Goal: Task Accomplishment & Management: Manage account settings

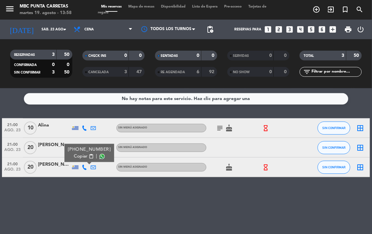
click at [83, 168] on icon at bounding box center [84, 167] width 5 height 5
click at [85, 148] on icon at bounding box center [84, 147] width 5 height 5
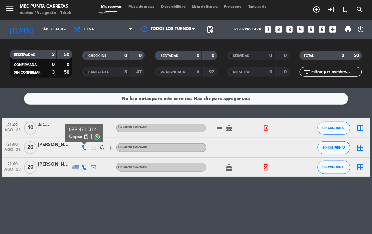
click at [86, 136] on span "content_paste" at bounding box center [86, 136] width 5 height 5
click at [82, 165] on icon at bounding box center [84, 167] width 5 height 5
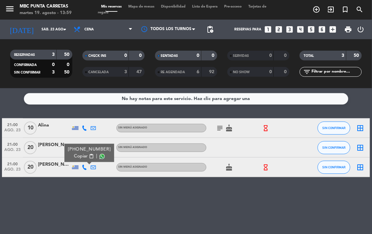
click at [82, 165] on icon at bounding box center [84, 167] width 5 height 5
click at [84, 149] on icon at bounding box center [84, 147] width 5 height 5
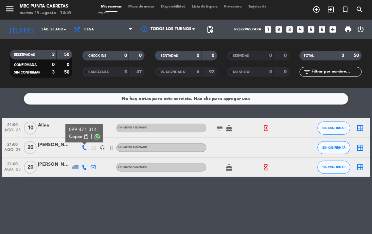
click at [86, 165] on icon at bounding box center [84, 167] width 5 height 5
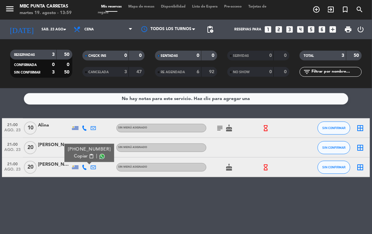
click at [89, 156] on span "content_paste" at bounding box center [91, 156] width 5 height 5
click at [54, 26] on input "sáb. 23 ago." at bounding box center [62, 29] width 48 height 10
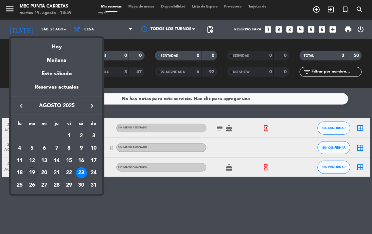
click at [66, 171] on div "22" at bounding box center [68, 172] width 11 height 11
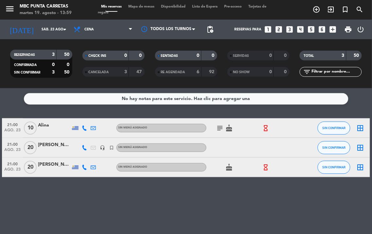
type input "vie. 22 ago."
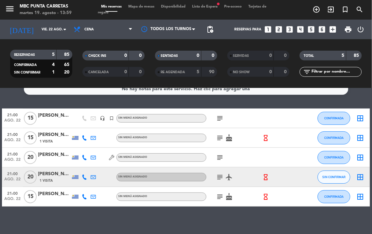
scroll to position [15, 0]
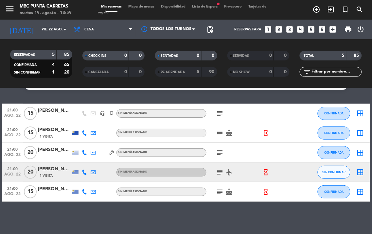
click at [224, 169] on span "airplanemode_active" at bounding box center [228, 172] width 9 height 8
click at [222, 169] on icon "subject" at bounding box center [220, 172] width 8 height 8
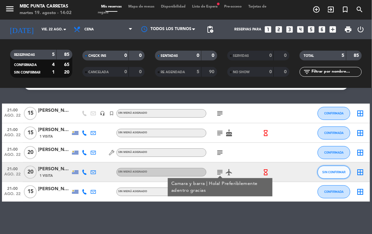
click at [342, 173] on span "SIN CONFIRMAR" at bounding box center [333, 172] width 23 height 4
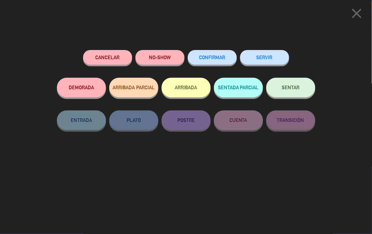
click at [220, 56] on span "CONFIRMAR" at bounding box center [212, 58] width 26 height 6
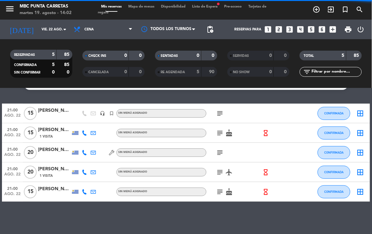
click at [51, 172] on div "[PERSON_NAME]" at bounding box center [54, 169] width 33 height 8
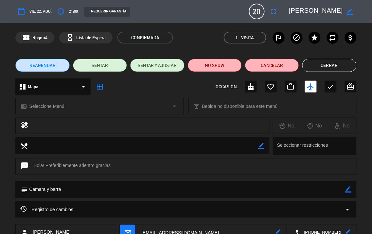
click at [348, 187] on icon "border_color" at bounding box center [348, 189] width 6 height 6
click at [324, 190] on textarea at bounding box center [185, 189] width 317 height 17
type textarea "Camara y barra///"
click at [349, 188] on icon at bounding box center [348, 189] width 6 height 6
click at [334, 70] on button "Cerrar" at bounding box center [329, 65] width 54 height 13
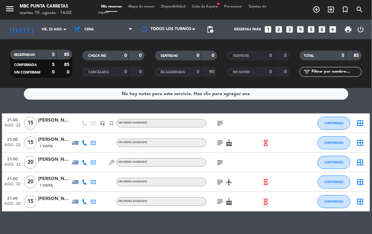
scroll to position [0, 0]
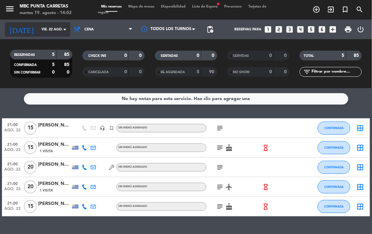
click at [52, 32] on input "vie. 22 ago." at bounding box center [62, 29] width 48 height 10
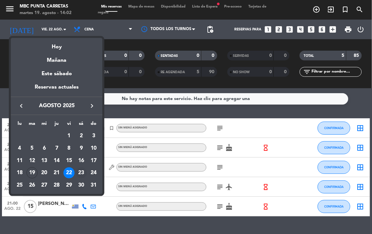
click at [81, 172] on div "23" at bounding box center [81, 172] width 11 height 11
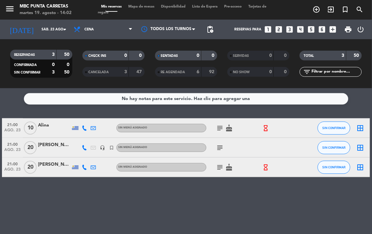
click at [83, 165] on icon at bounding box center [84, 167] width 5 height 5
click at [85, 166] on icon at bounding box center [84, 167] width 5 height 5
click at [86, 145] on icon at bounding box center [84, 147] width 5 height 5
click at [82, 146] on icon at bounding box center [84, 147] width 5 height 5
click at [85, 125] on icon at bounding box center [84, 127] width 5 height 5
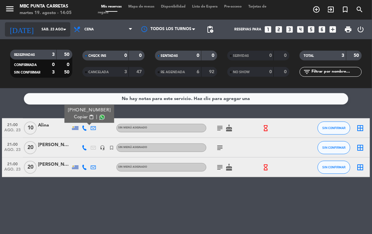
click at [63, 31] on icon "arrow_drop_down" at bounding box center [65, 29] width 8 height 8
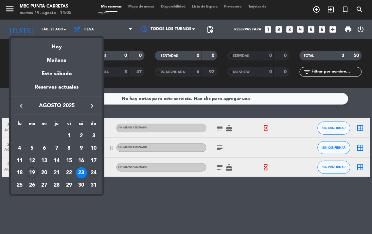
click at [90, 173] on div "24" at bounding box center [93, 172] width 11 height 11
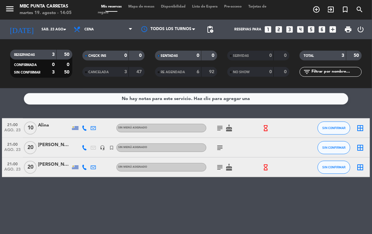
type input "dom. 24 ago."
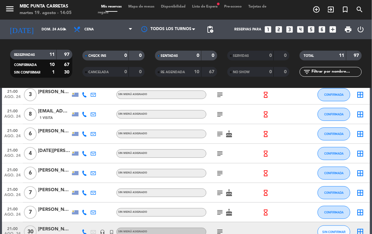
scroll to position [132, 0]
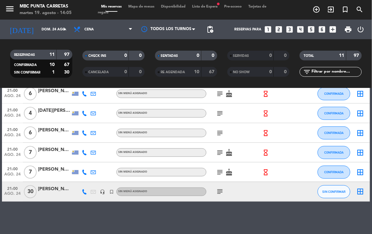
click at [84, 193] on icon at bounding box center [84, 191] width 5 height 5
click at [87, 179] on span "content_paste" at bounding box center [86, 180] width 5 height 5
click at [85, 190] on icon at bounding box center [84, 191] width 5 height 5
click at [82, 171] on icon at bounding box center [84, 172] width 5 height 5
click at [89, 159] on span "content_paste" at bounding box center [91, 161] width 5 height 5
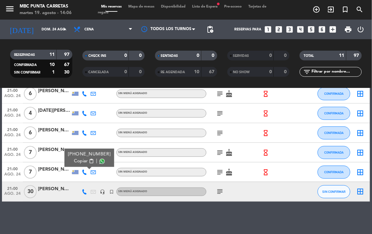
click at [82, 170] on icon at bounding box center [84, 172] width 5 height 5
click at [86, 152] on icon at bounding box center [84, 152] width 5 height 5
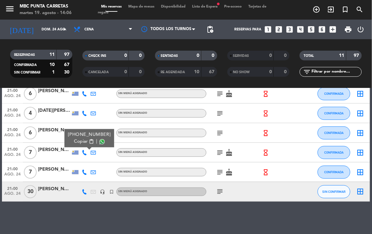
click at [89, 140] on span "content_paste" at bounding box center [91, 141] width 5 height 5
click at [83, 154] on icon at bounding box center [84, 152] width 5 height 5
click at [87, 133] on div at bounding box center [84, 132] width 9 height 19
click at [84, 133] on icon at bounding box center [84, 132] width 5 height 5
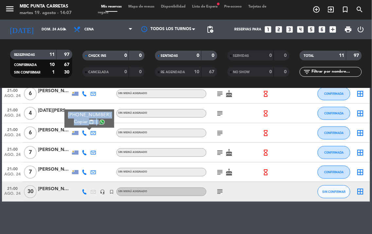
click at [89, 120] on span "content_paste" at bounding box center [91, 122] width 5 height 5
click at [87, 132] on div "[PHONE_NUMBER] Copiar content_paste |" at bounding box center [84, 132] width 9 height 19
click at [86, 132] on icon at bounding box center [84, 132] width 5 height 5
click at [83, 132] on icon at bounding box center [84, 132] width 5 height 5
click at [84, 113] on icon at bounding box center [84, 113] width 5 height 5
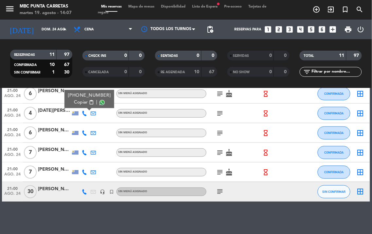
click at [89, 100] on span "content_paste" at bounding box center [91, 102] width 5 height 5
click at [84, 117] on div "[PHONE_NUMBER] Copiar content_paste |" at bounding box center [84, 113] width 9 height 19
click at [82, 92] on icon at bounding box center [84, 93] width 5 height 5
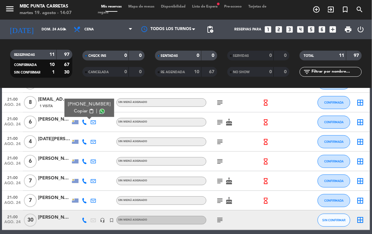
scroll to position [96, 0]
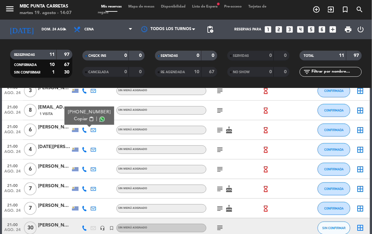
click at [89, 118] on span "content_paste" at bounding box center [91, 119] width 5 height 5
click at [86, 128] on div "[PHONE_NUMBER] Copiar content_paste |" at bounding box center [84, 129] width 9 height 19
click at [85, 112] on icon at bounding box center [84, 110] width 5 height 5
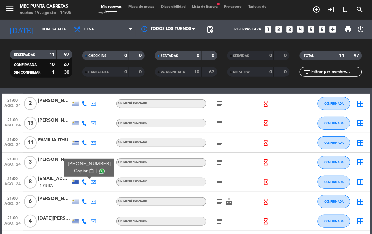
scroll to position [24, 0]
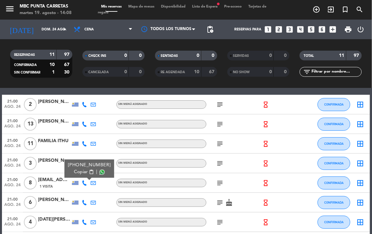
click at [89, 172] on span "content_paste" at bounding box center [91, 172] width 5 height 5
drag, startPoint x: 84, startPoint y: 182, endPoint x: 85, endPoint y: 172, distance: 9.9
click at [84, 182] on icon at bounding box center [84, 182] width 5 height 5
click at [86, 161] on icon at bounding box center [84, 163] width 5 height 5
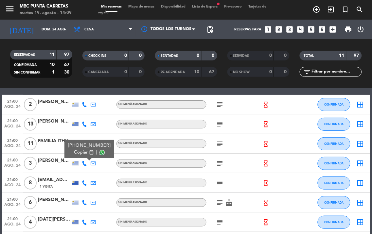
click at [89, 150] on span "content_paste" at bounding box center [91, 152] width 5 height 5
click at [87, 162] on div "[PHONE_NUMBER] Copiar content_paste |" at bounding box center [84, 163] width 9 height 19
click at [85, 141] on icon at bounding box center [84, 143] width 5 height 5
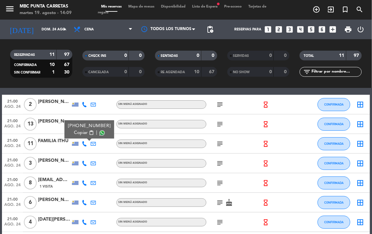
click at [89, 132] on span "content_paste" at bounding box center [91, 132] width 5 height 5
click at [87, 143] on div "[PHONE_NUMBER] Copiar content_paste |" at bounding box center [84, 143] width 9 height 19
click at [86, 125] on icon at bounding box center [84, 124] width 5 height 5
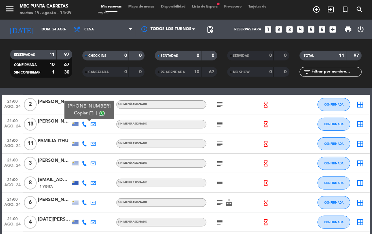
click at [89, 113] on span "content_paste" at bounding box center [91, 113] width 5 height 5
click at [83, 123] on icon at bounding box center [84, 124] width 5 height 5
click at [83, 104] on icon at bounding box center [84, 104] width 5 height 5
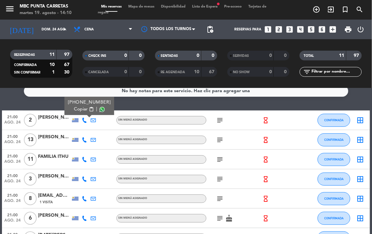
scroll to position [0, 0]
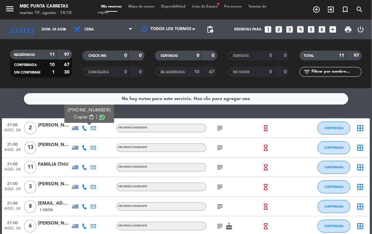
click at [89, 117] on span "content_paste" at bounding box center [91, 117] width 5 height 5
